Goal: Check status

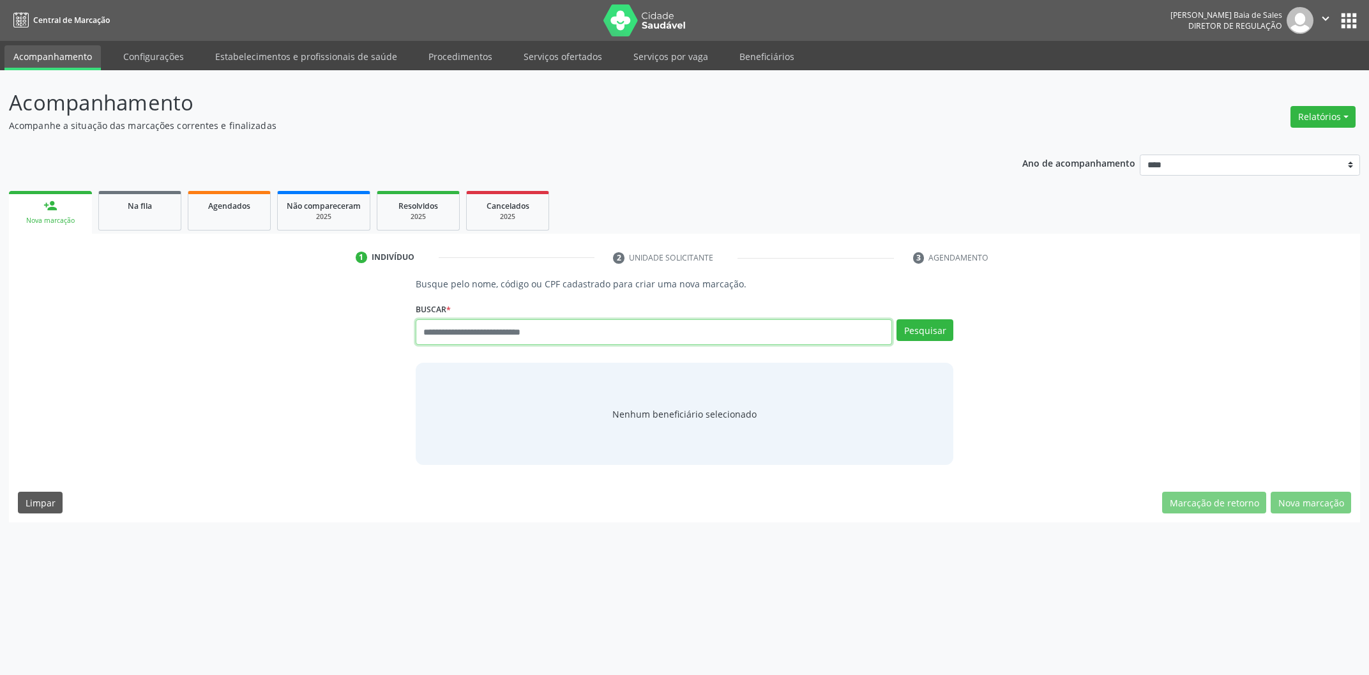
click at [483, 340] on input "text" at bounding box center [654, 332] width 476 height 26
click at [655, 57] on link "Serviços por vaga" at bounding box center [671, 56] width 93 height 22
select select "*"
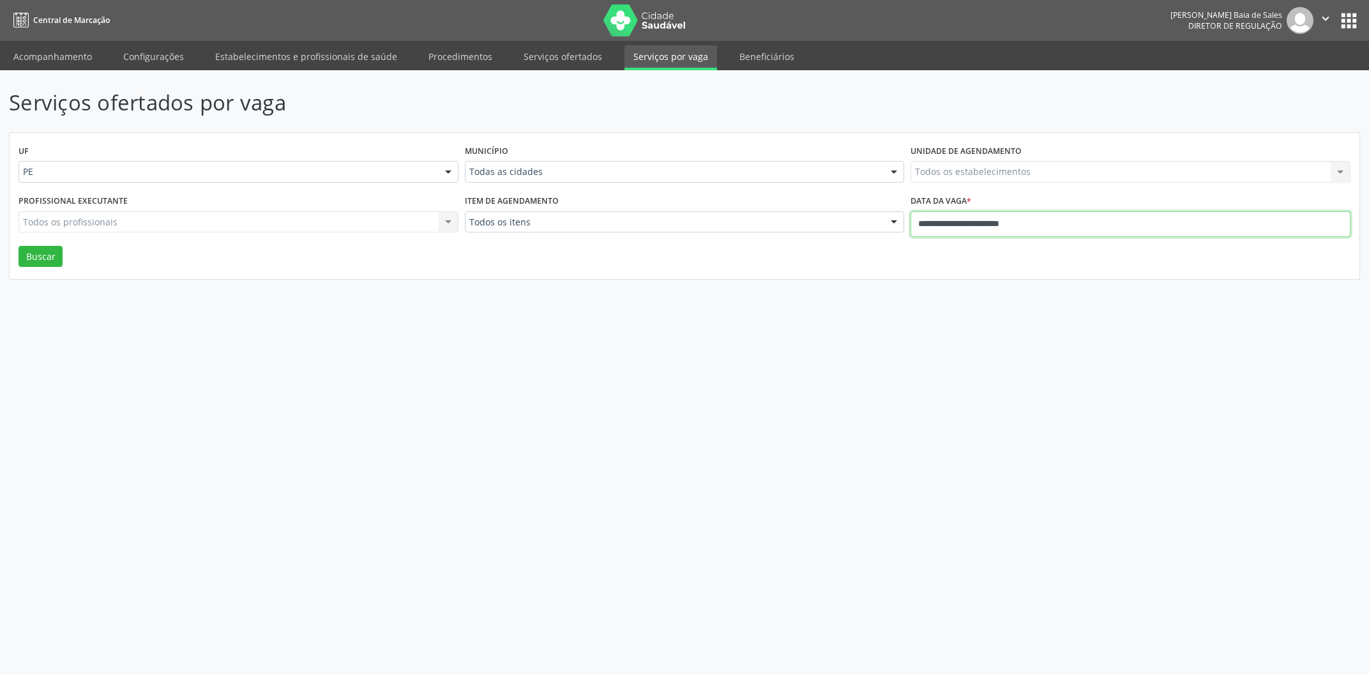
click at [956, 219] on input "**********" at bounding box center [1131, 224] width 440 height 26
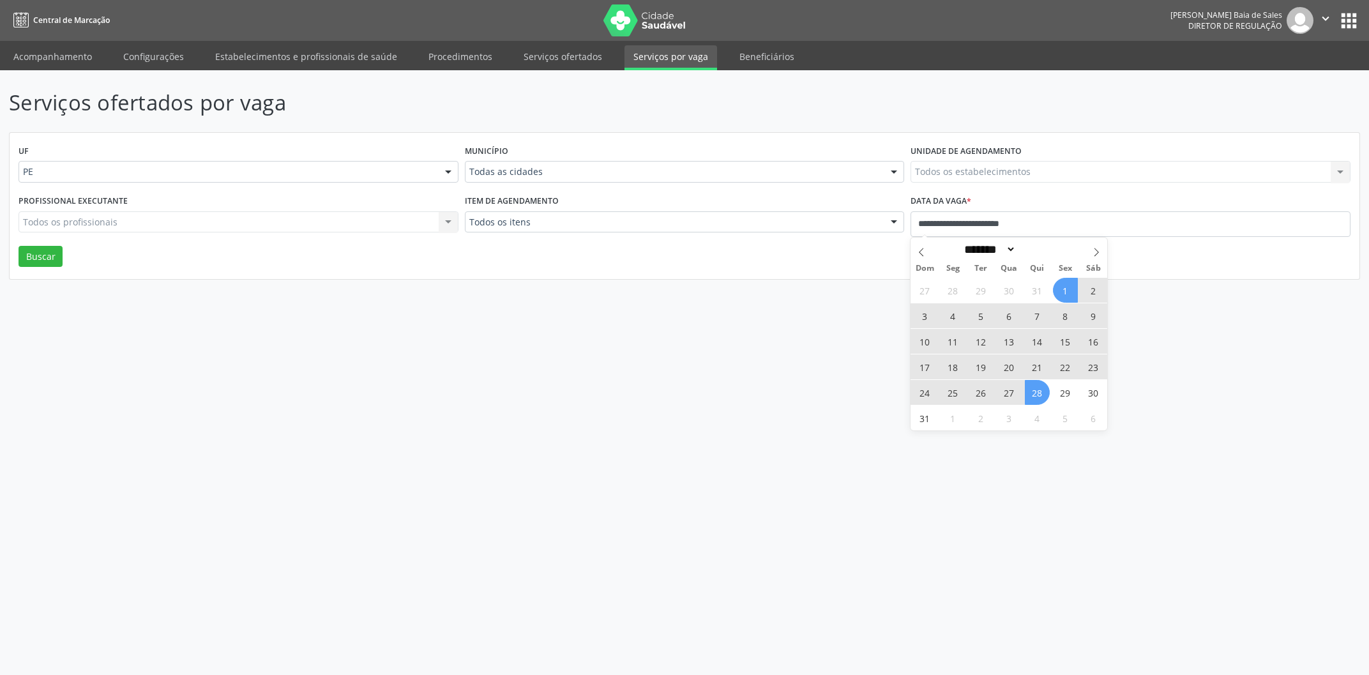
click at [1039, 397] on span "28" at bounding box center [1037, 392] width 25 height 25
type input "**********"
click at [1102, 257] on span at bounding box center [1097, 249] width 22 height 22
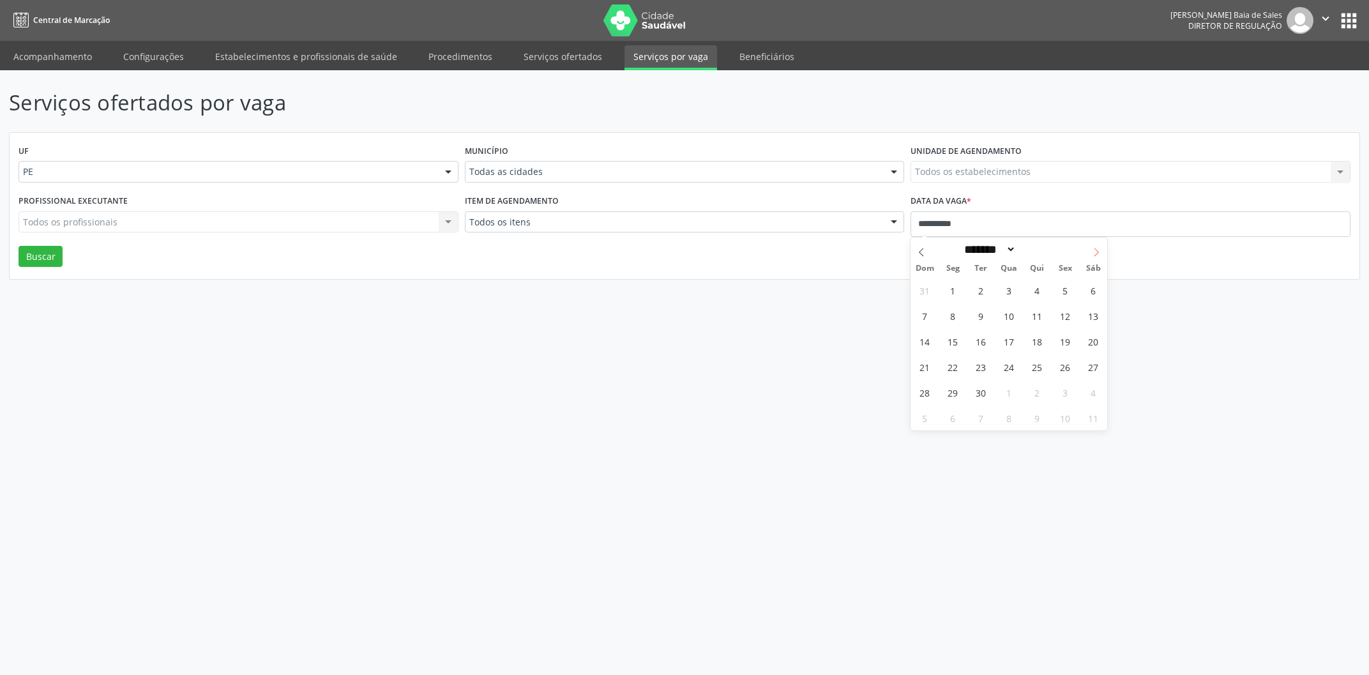
click at [1100, 254] on icon at bounding box center [1096, 252] width 9 height 9
select select "*"
click at [1068, 320] on span "10" at bounding box center [1065, 315] width 25 height 25
click at [41, 259] on button "Buscar" at bounding box center [41, 257] width 44 height 22
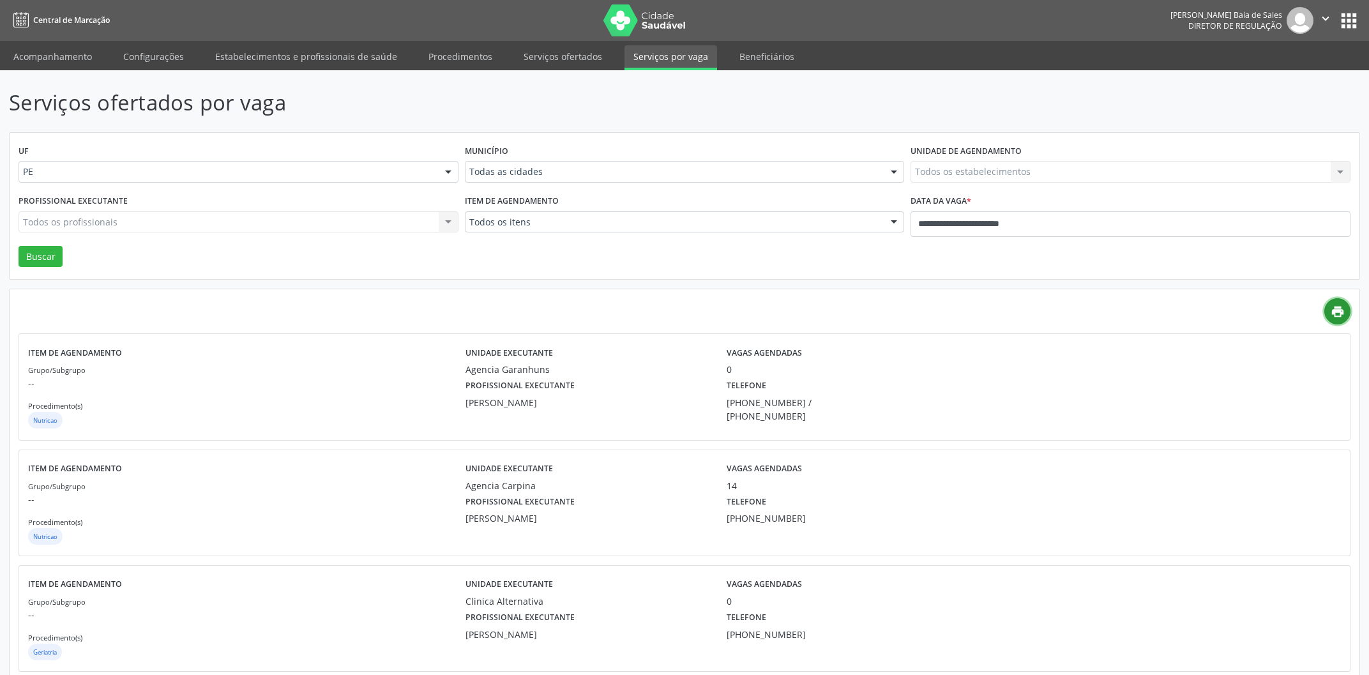
click at [1333, 316] on icon "print" at bounding box center [1338, 312] width 14 height 14
